Goal: Task Accomplishment & Management: Use online tool/utility

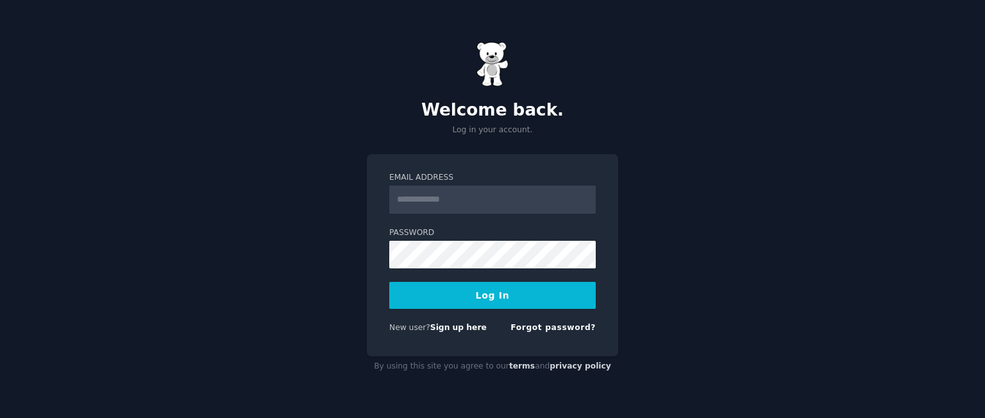
click at [446, 201] on input "Email Address" at bounding box center [492, 199] width 207 height 28
type input "**********"
click at [471, 292] on button "Log In" at bounding box center [492, 295] width 207 height 27
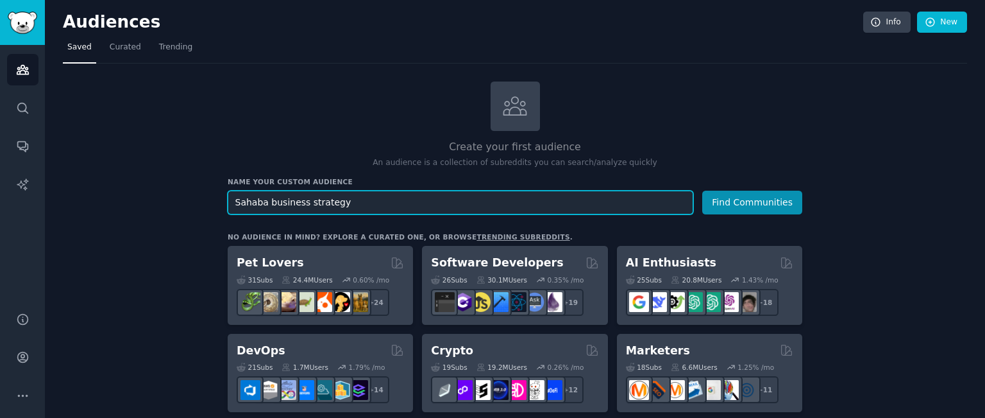
type input "Sahaba business strategy"
click at [702, 190] on button "Find Communities" at bounding box center [752, 202] width 100 height 24
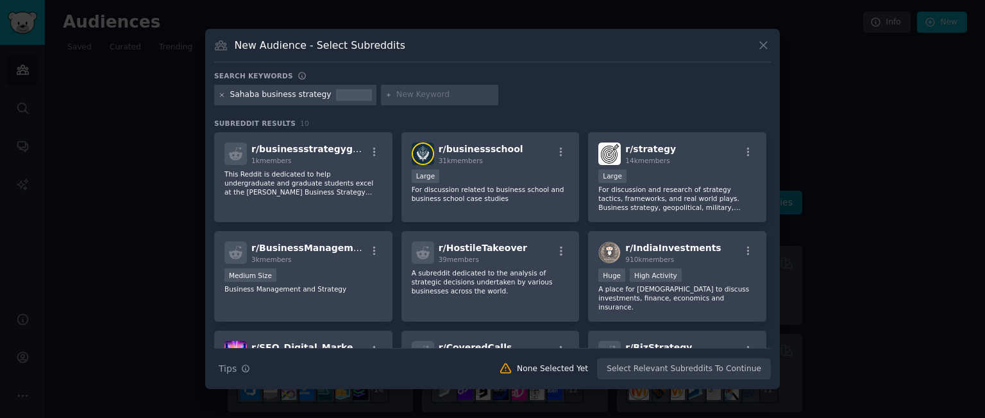
click at [221, 93] on icon at bounding box center [222, 94] width 3 height 3
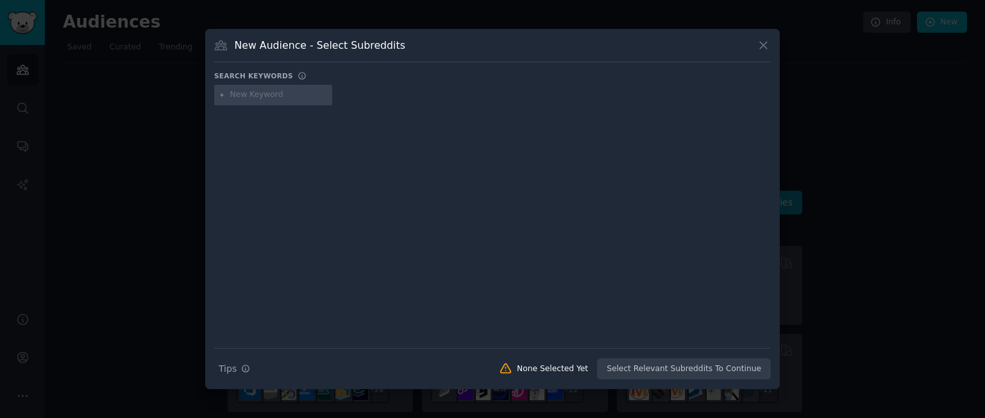
click at [241, 94] on input "text" at bounding box center [278, 95] width 97 height 12
type input "[DEMOGRAPHIC_DATA] business"
click at [221, 96] on icon at bounding box center [222, 95] width 7 height 7
click at [221, 93] on icon at bounding box center [222, 95] width 7 height 7
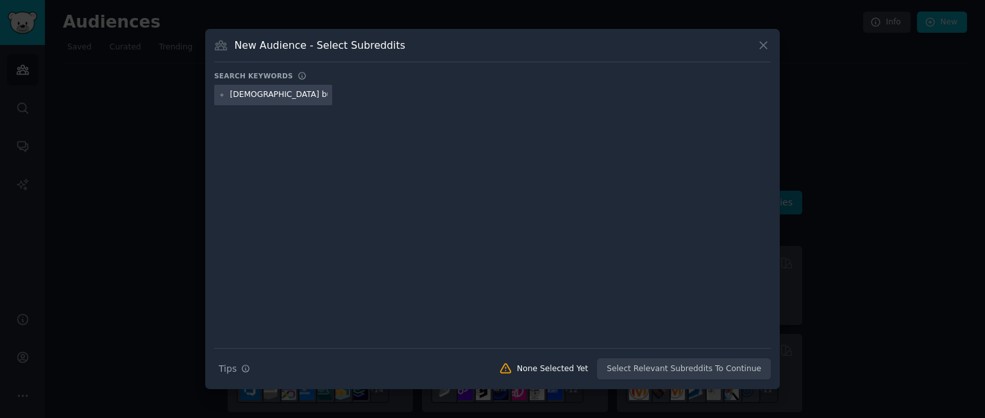
click at [707, 364] on div "Search Tips Tips None Selected Yet Select Relevant Subreddits To Continue" at bounding box center [492, 364] width 557 height 32
click at [763, 41] on icon at bounding box center [763, 44] width 13 height 13
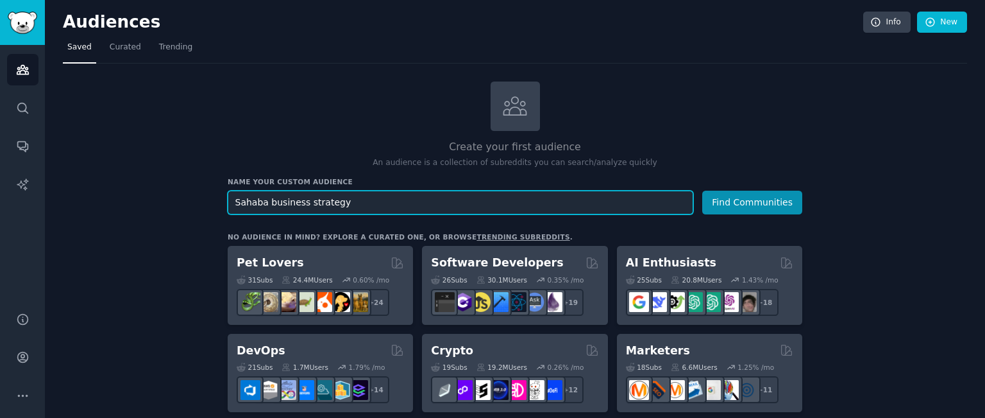
drag, startPoint x: 333, startPoint y: 196, endPoint x: 223, endPoint y: 209, distance: 110.4
type input "[DEMOGRAPHIC_DATA] business"
click at [702, 190] on button "Find Communities" at bounding box center [752, 202] width 100 height 24
